Goal: Task Accomplishment & Management: Use online tool/utility

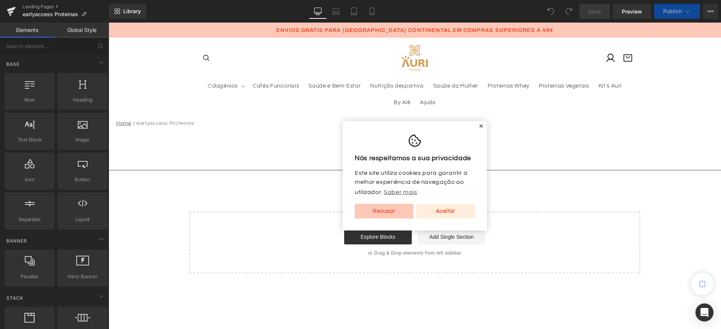
click at [455, 214] on link "Aceitar" at bounding box center [445, 211] width 59 height 15
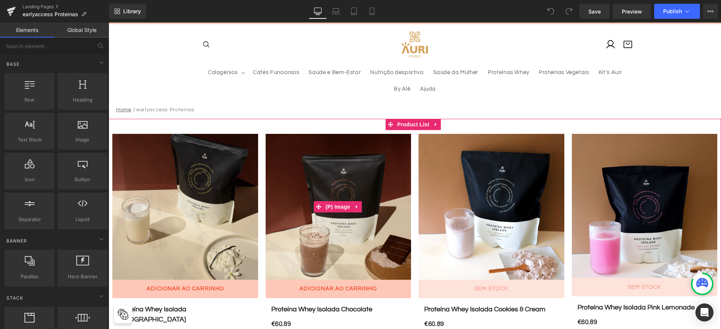
scroll to position [13, 0]
click at [368, 149] on img at bounding box center [339, 207] width 146 height 146
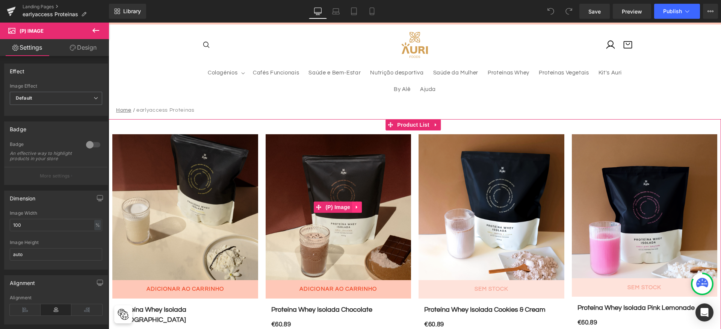
click at [356, 204] on icon at bounding box center [356, 207] width 5 height 6
click at [361, 205] on icon at bounding box center [361, 206] width 5 height 5
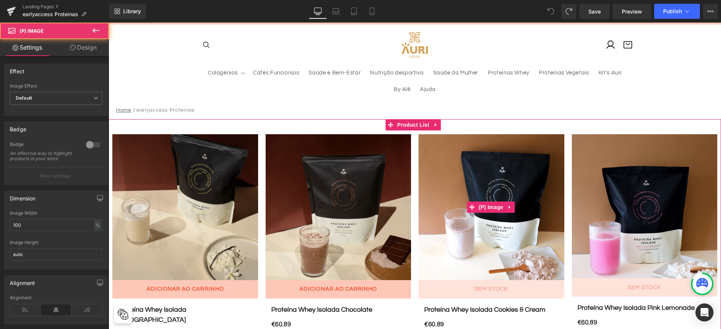
click at [442, 187] on img at bounding box center [491, 207] width 146 height 146
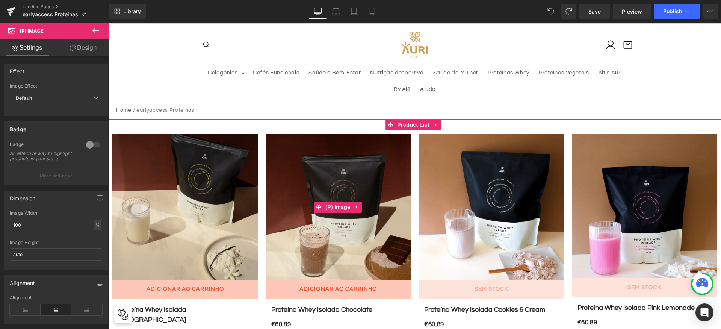
click at [327, 192] on img at bounding box center [339, 207] width 146 height 146
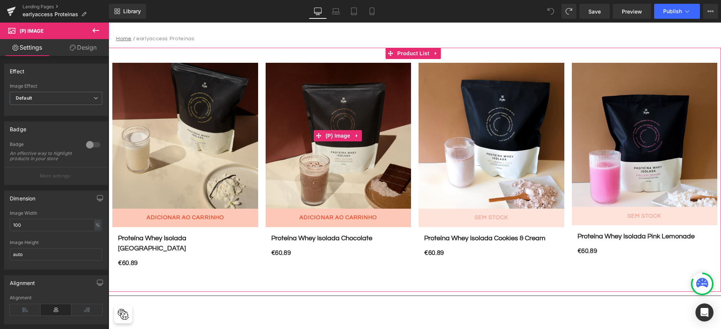
scroll to position [86, 0]
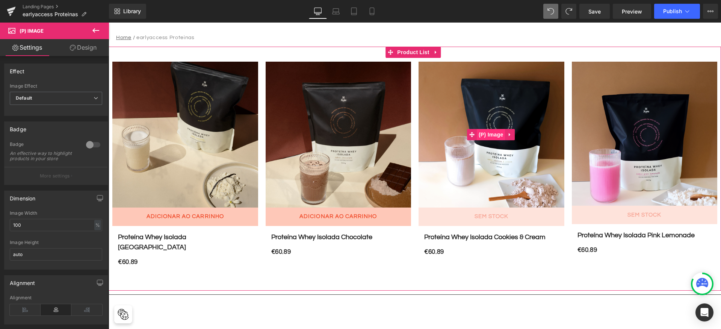
click at [480, 134] on span "(P) Image" at bounding box center [491, 134] width 29 height 11
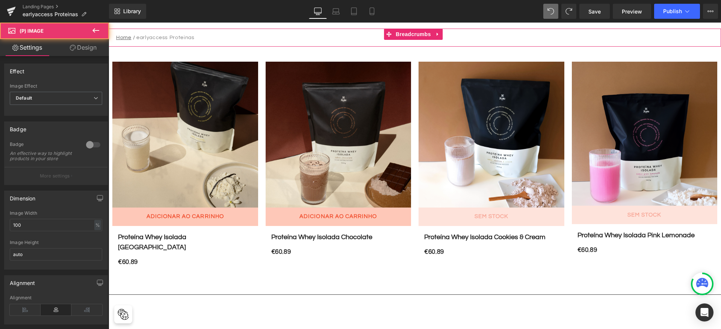
click at [523, 41] on nav "Home / earlyaccess Proteinas" at bounding box center [415, 38] width 612 height 18
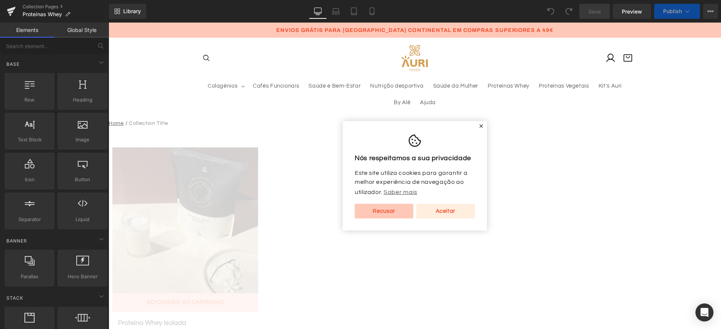
click at [448, 211] on link "Aceitar" at bounding box center [445, 211] width 59 height 15
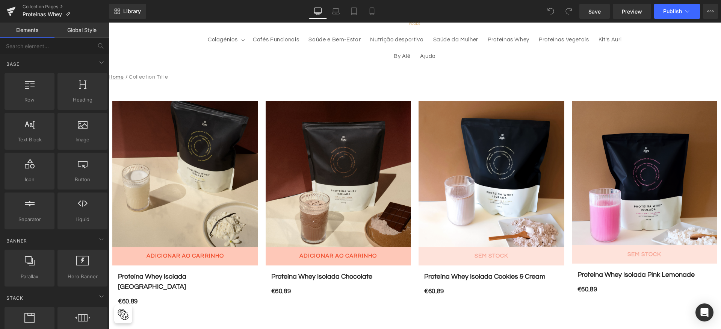
scroll to position [66, 0]
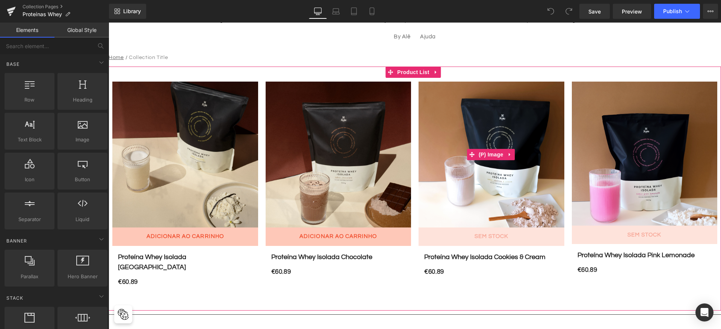
click at [456, 177] on img at bounding box center [491, 155] width 146 height 146
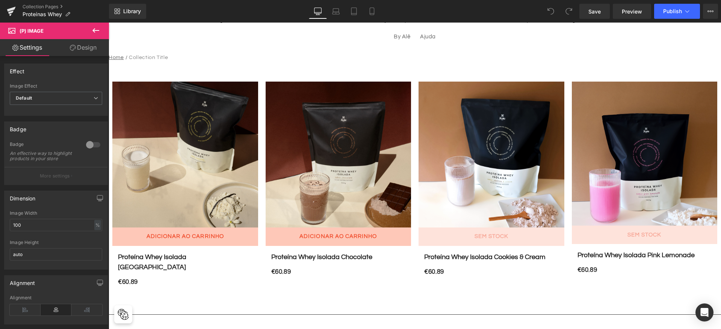
click at [423, 71] on span "Product List" at bounding box center [413, 72] width 29 height 9
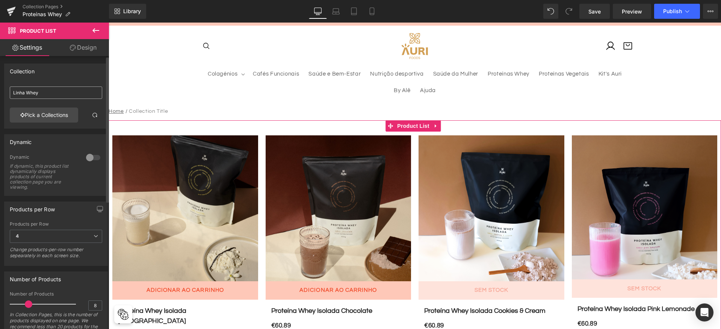
scroll to position [0, 0]
click at [53, 92] on input "Linha Whey" at bounding box center [56, 92] width 92 height 12
click at [57, 114] on link "Pick a Collections" at bounding box center [44, 114] width 68 height 15
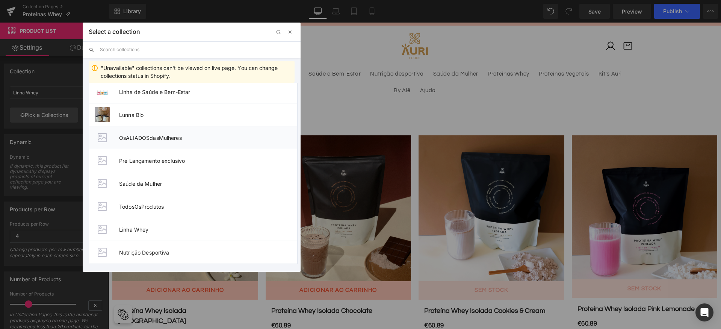
scroll to position [212, 0]
click at [291, 32] on span "button" at bounding box center [290, 32] width 6 height 6
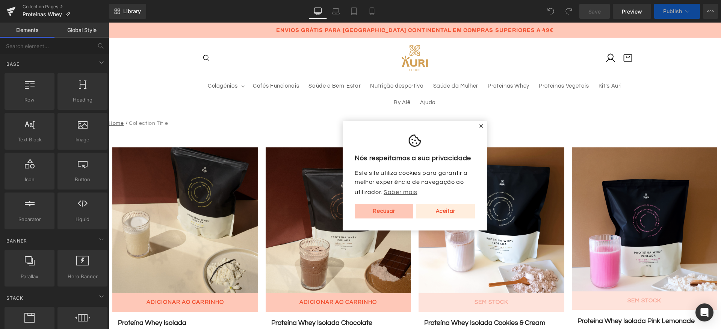
click at [428, 217] on link "Aceitar" at bounding box center [445, 211] width 59 height 15
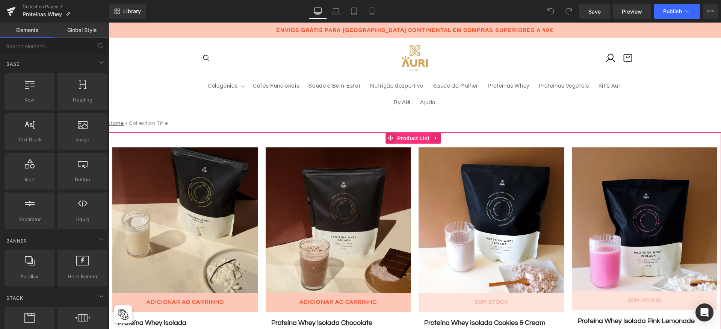
click at [411, 137] on span "Product List" at bounding box center [413, 138] width 36 height 11
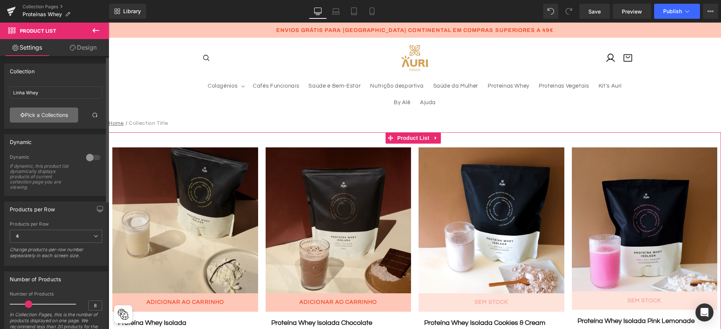
click at [49, 115] on link "Pick a Collections" at bounding box center [44, 114] width 68 height 15
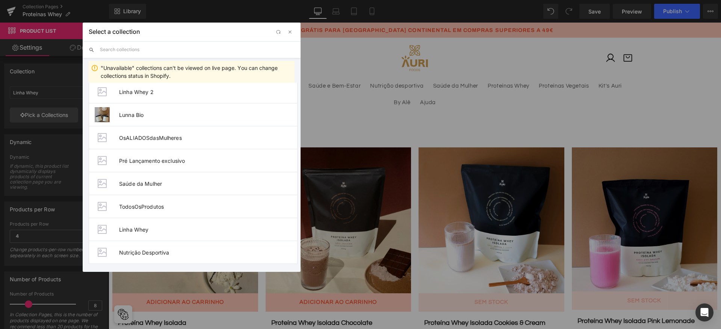
scroll to position [235, 0]
click at [158, 95] on span "Linha Whey 2" at bounding box center [208, 92] width 178 height 6
type input "Linha Whey 2"
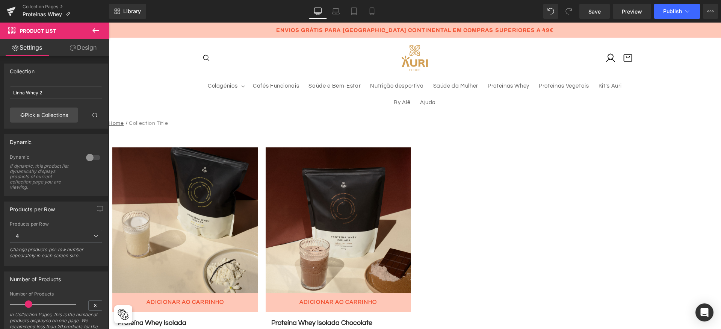
click at [665, 19] on div "Library Desktop Desktop Laptop Tablet Mobile Save Preview Publish Scheduled Vie…" at bounding box center [415, 11] width 612 height 23
click at [668, 17] on button "Publish" at bounding box center [677, 11] width 46 height 15
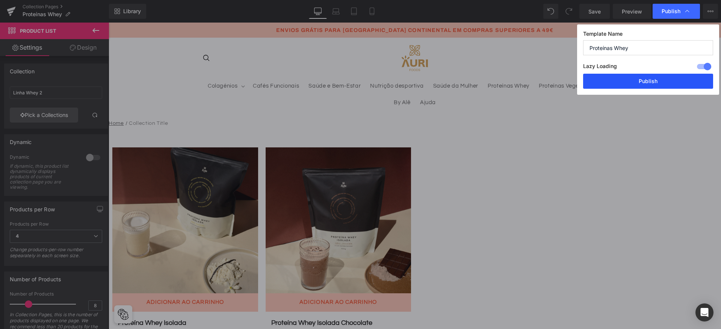
click at [654, 77] on button "Publish" at bounding box center [648, 81] width 130 height 15
